Goal: Information Seeking & Learning: Learn about a topic

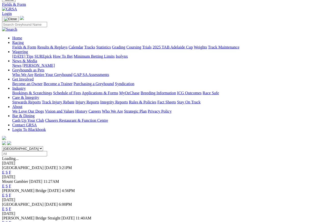
scroll to position [20, 0]
click at [11, 184] on link "F" at bounding box center [10, 186] width 2 height 4
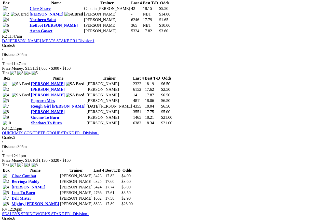
scroll to position [298, 0]
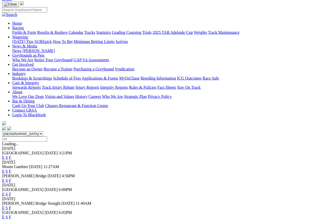
scroll to position [35, 0]
click at [11, 198] on link "F" at bounding box center [10, 217] width 2 height 4
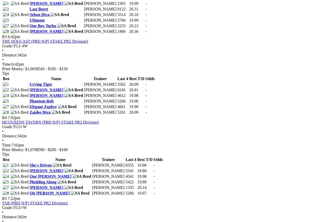
scroll to position [397, 0]
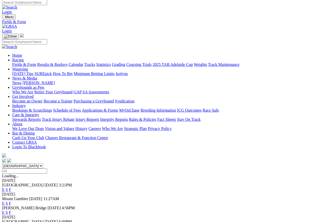
scroll to position [2, 0]
click at [66, 62] on link "Results & Replays" at bounding box center [52, 64] width 30 height 4
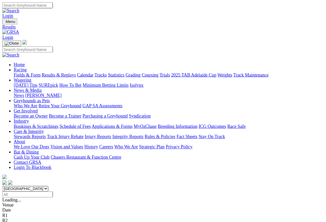
scroll to position [2, 0]
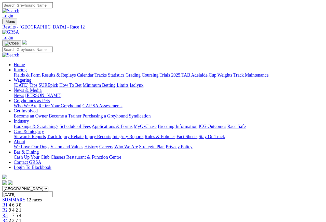
scroll to position [2, 0]
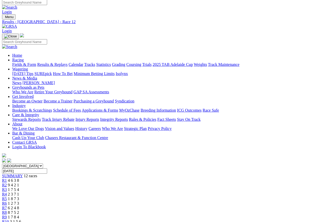
click at [7, 188] on span "R3" at bounding box center [4, 190] width 5 height 4
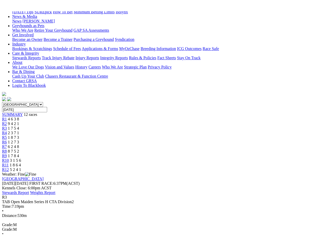
scroll to position [78, 0]
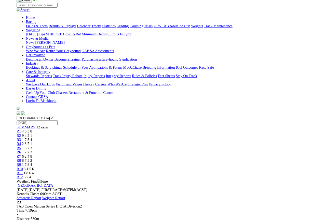
scroll to position [111, 0]
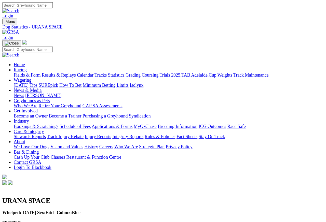
scroll to position [2, 0]
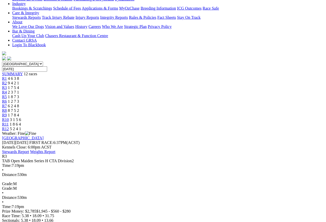
scroll to position [104, 0]
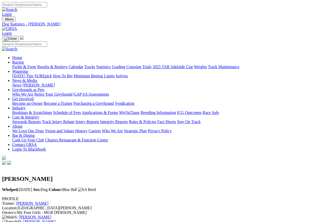
scroll to position [2, 0]
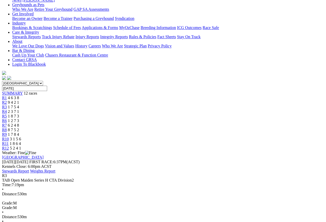
scroll to position [85, 0]
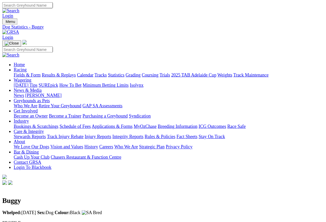
scroll to position [2, 0]
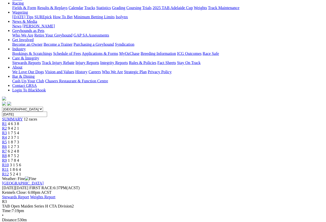
scroll to position [59, 0]
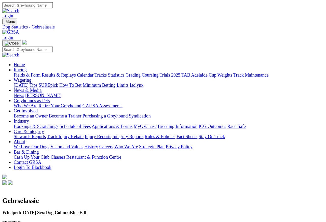
scroll to position [2, 0]
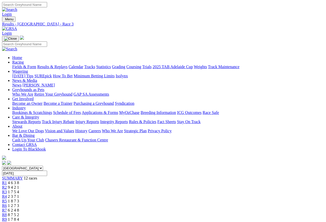
scroll to position [2, 0]
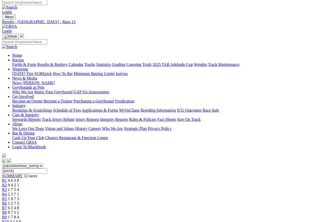
click at [7, 183] on link "R2" at bounding box center [4, 185] width 5 height 4
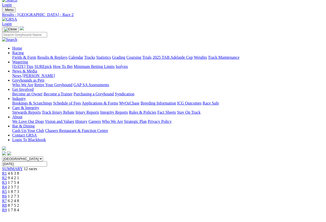
scroll to position [9, 0]
click at [7, 171] on link "R1" at bounding box center [4, 173] width 5 height 4
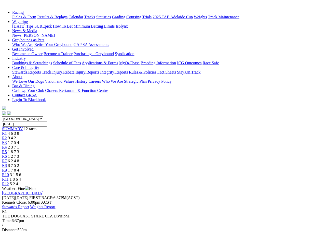
scroll to position [61, 0]
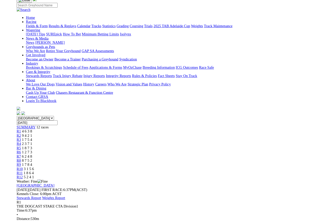
scroll to position [94, 0]
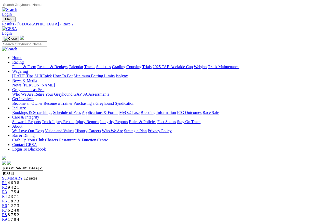
scroll to position [2, 0]
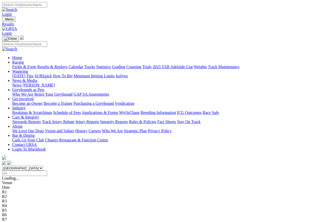
scroll to position [2, 0]
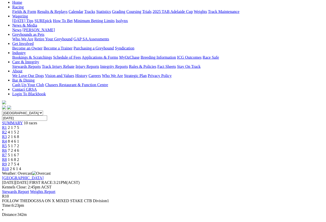
scroll to position [56, 0]
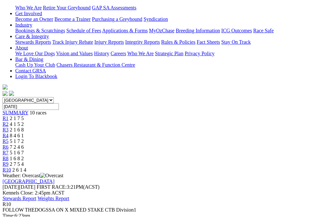
scroll to position [92, 0]
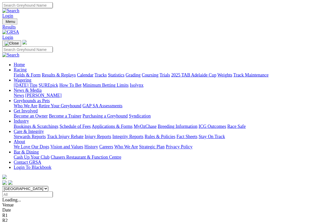
scroll to position [5, 0]
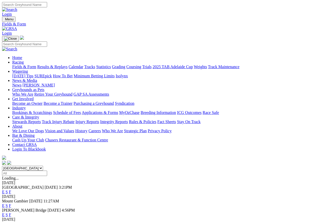
scroll to position [2, 0]
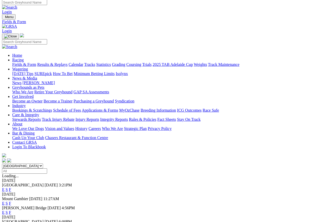
click at [39, 113] on link "Care & Integrity" at bounding box center [25, 115] width 27 height 4
click at [128, 117] on link "Integrity Reports" at bounding box center [114, 119] width 28 height 4
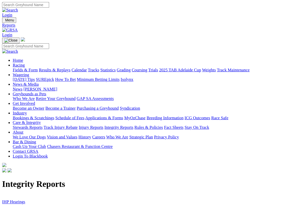
scroll to position [1, 0]
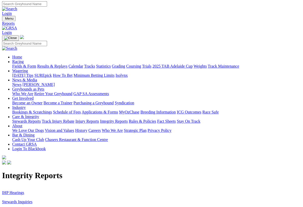
click at [21, 198] on link "Stewards Inquiries" at bounding box center [17, 201] width 31 height 4
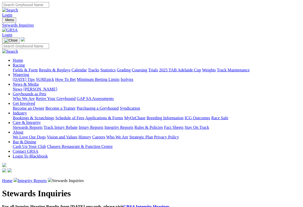
scroll to position [1, 0]
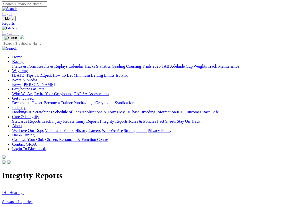
scroll to position [1, 0]
click at [16, 190] on link "IHP Hearings" at bounding box center [13, 192] width 22 height 4
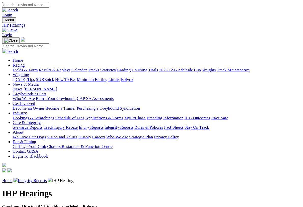
scroll to position [1, 0]
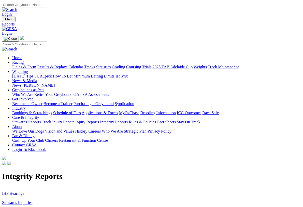
scroll to position [1, 0]
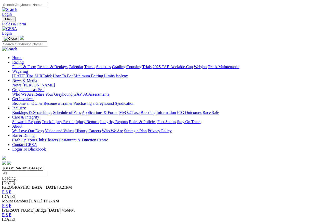
scroll to position [2, 0]
